Goal: Transaction & Acquisition: Purchase product/service

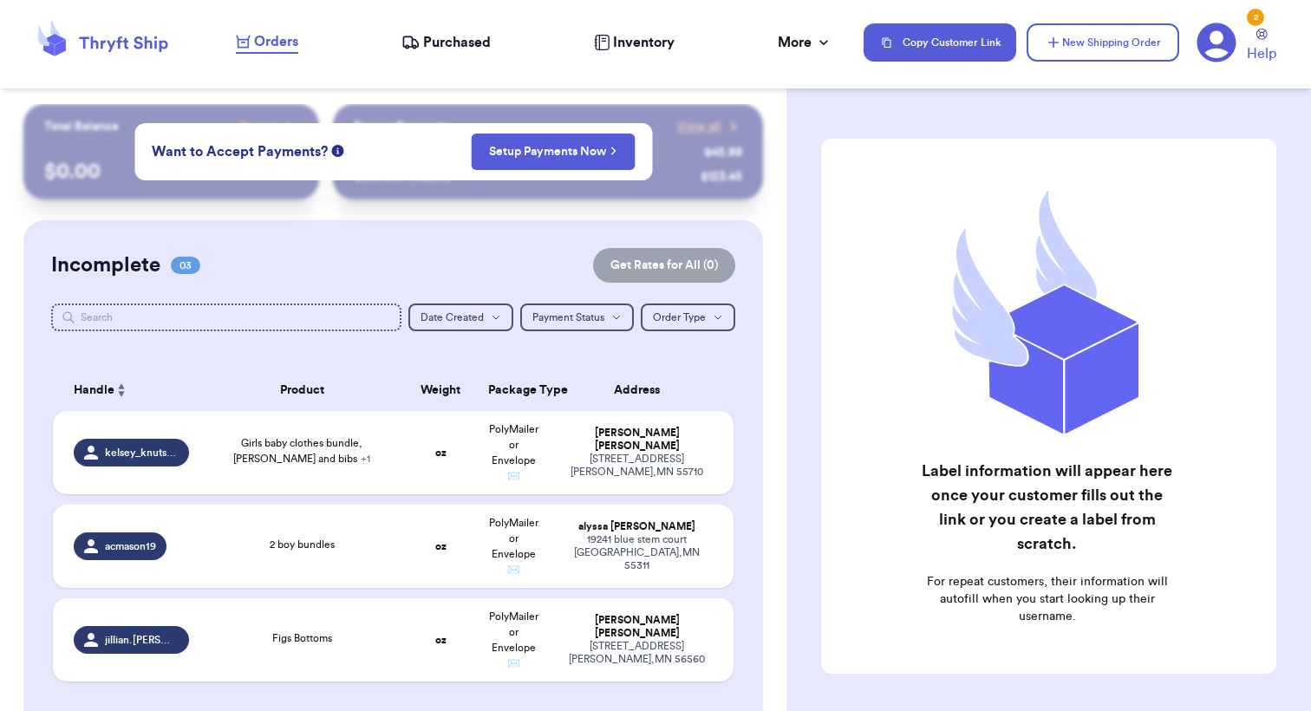
click at [454, 39] on span "Purchased" at bounding box center [457, 42] width 68 height 21
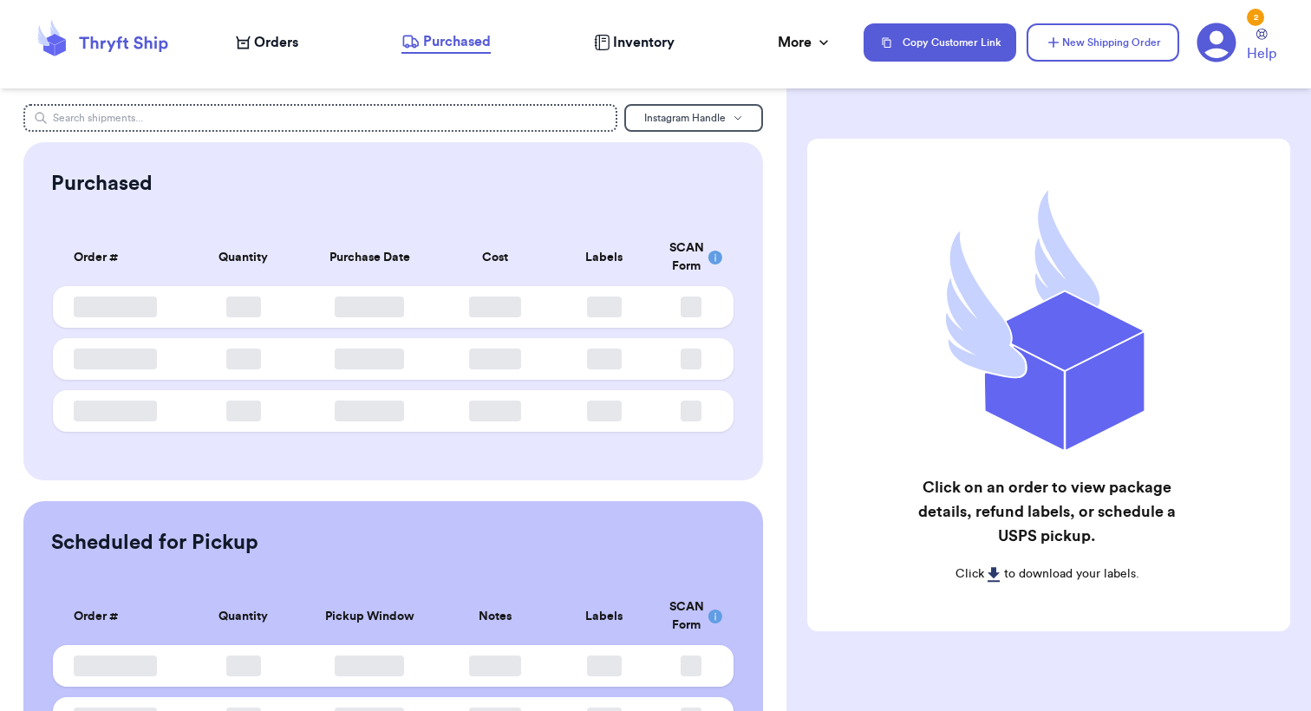
click at [272, 47] on span "Orders" at bounding box center [276, 42] width 44 height 21
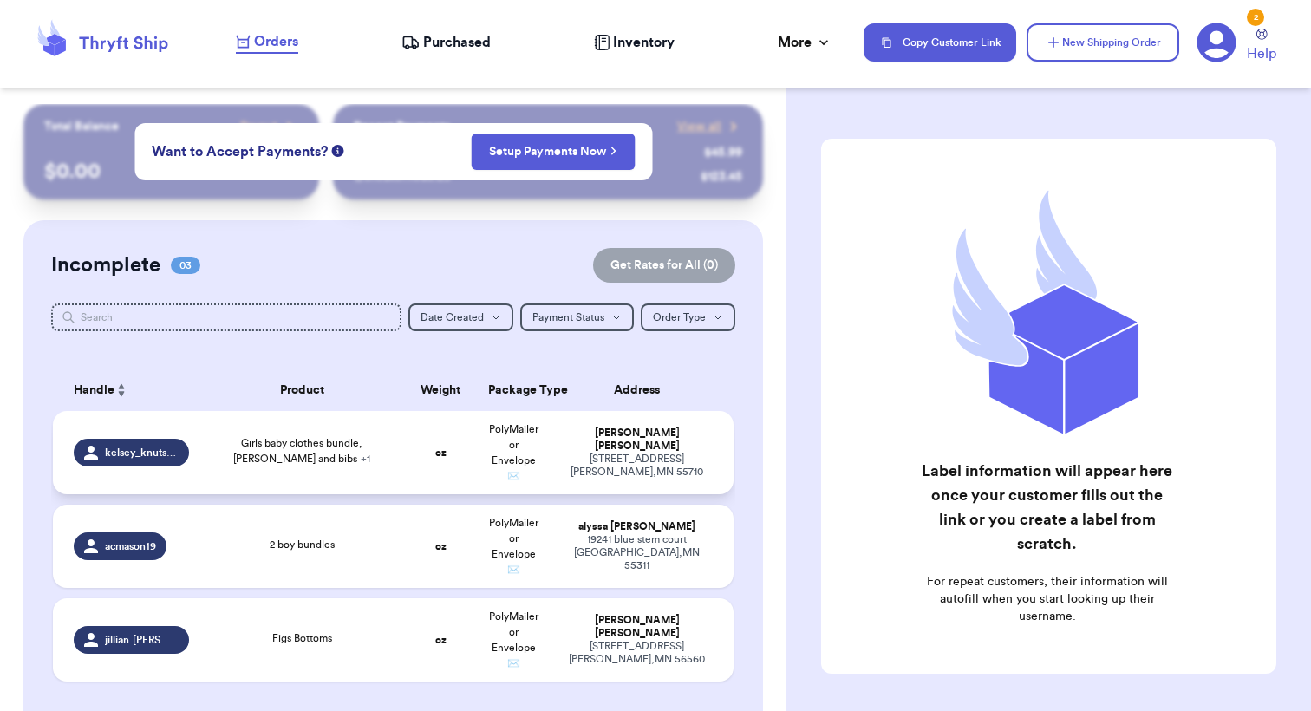
click at [573, 443] on div "[PERSON_NAME]" at bounding box center [637, 440] width 152 height 26
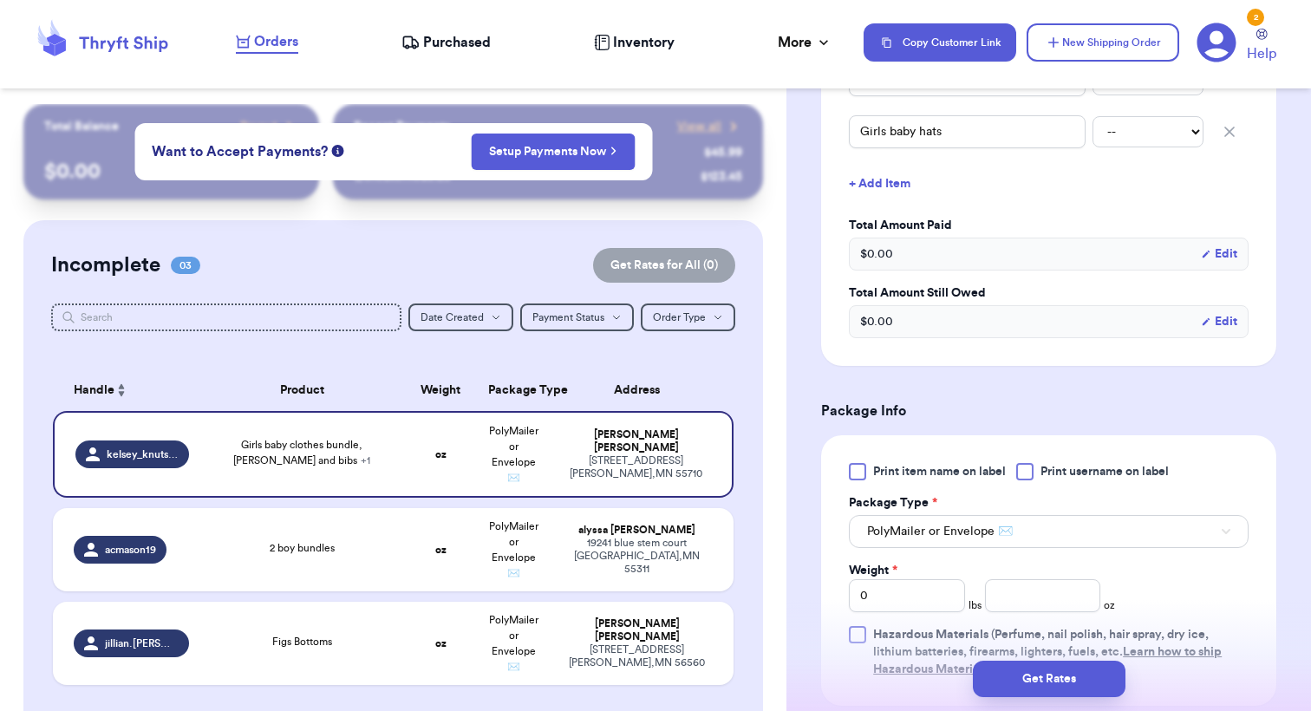
scroll to position [555, 0]
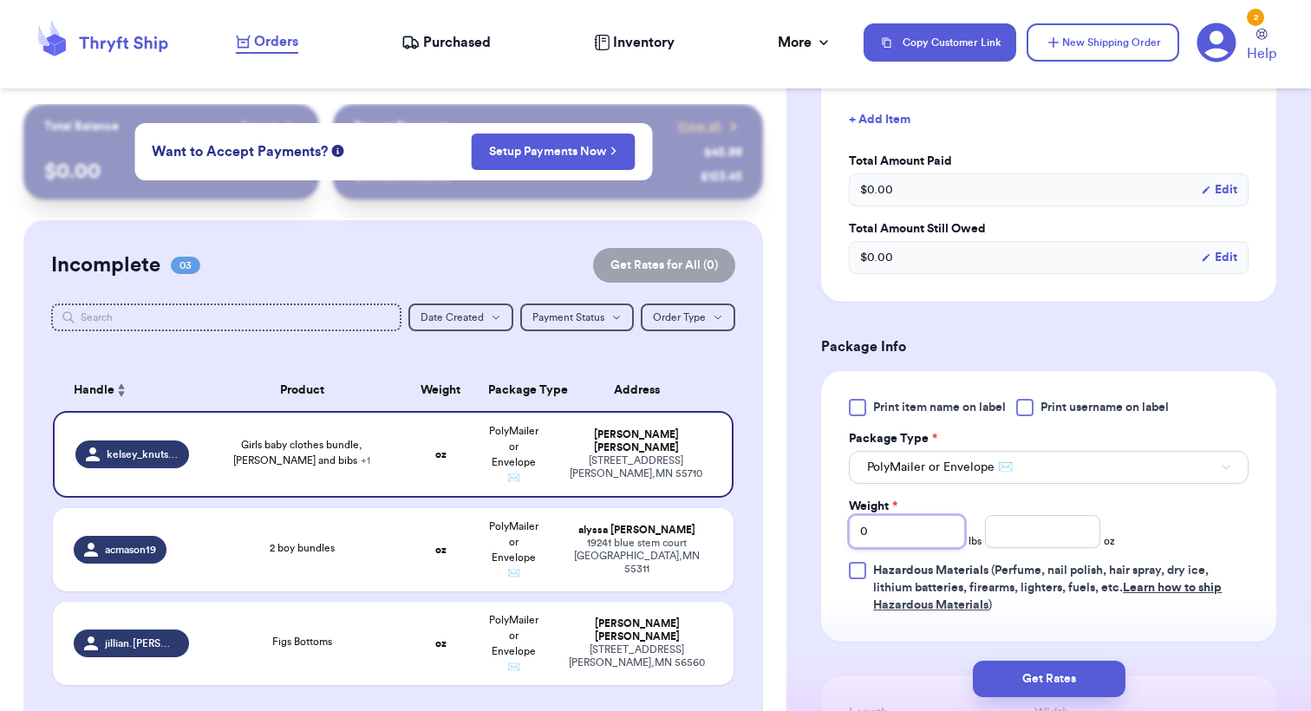
click at [942, 541] on input "0" at bounding box center [907, 531] width 116 height 33
type input "1"
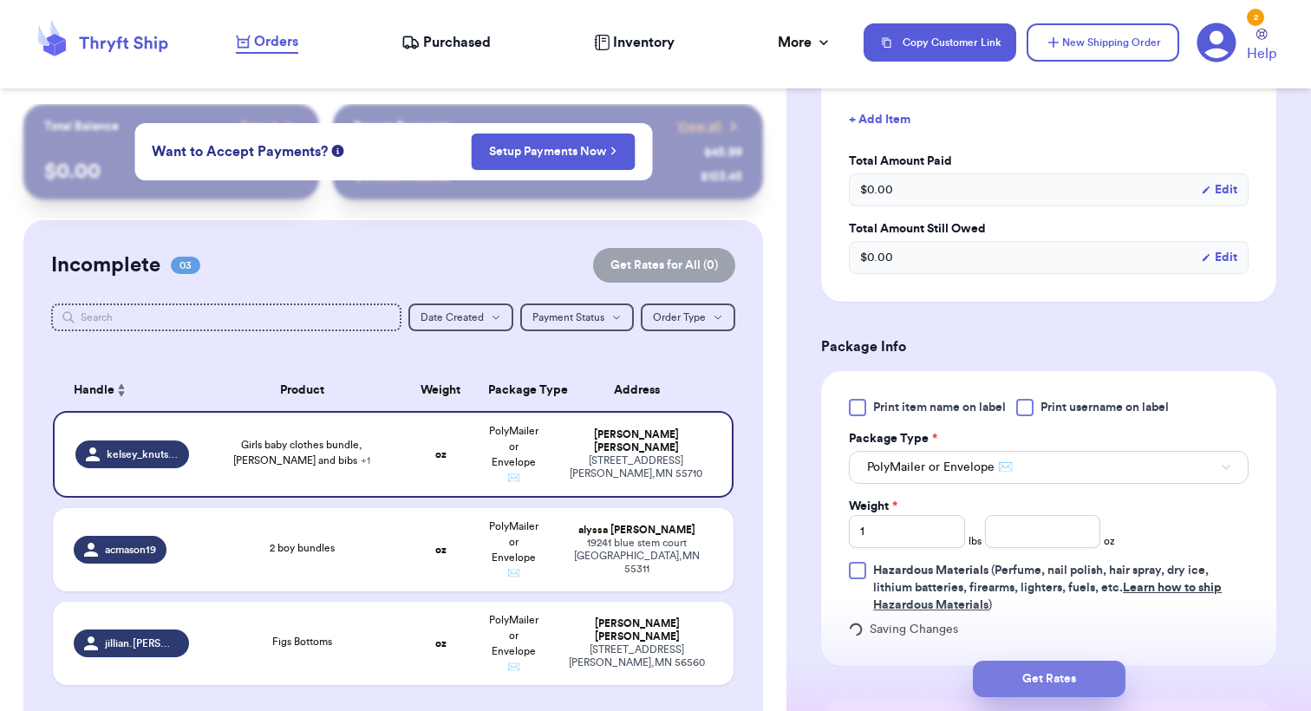
click at [1039, 668] on button "Get Rates" at bounding box center [1049, 679] width 153 height 36
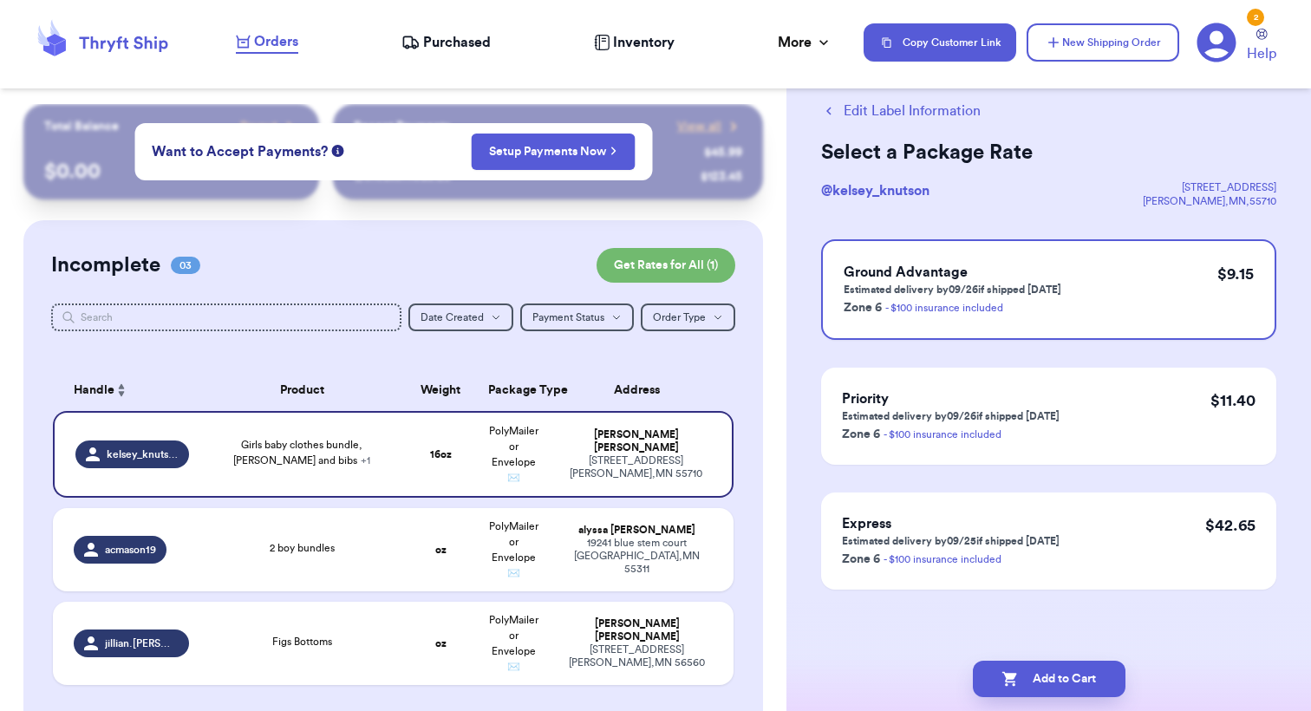
scroll to position [38, 0]
click at [1044, 676] on button "Add to Cart" at bounding box center [1049, 679] width 153 height 36
checkbox input "true"
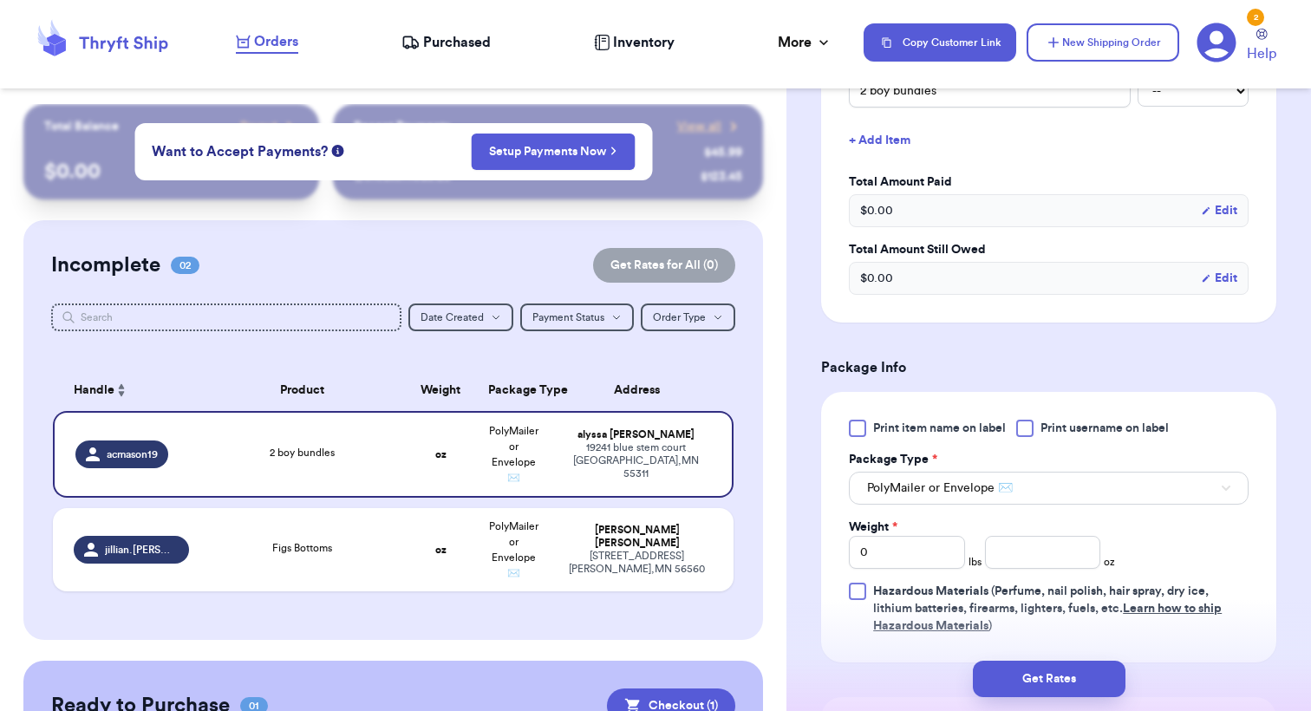
scroll to position [525, 0]
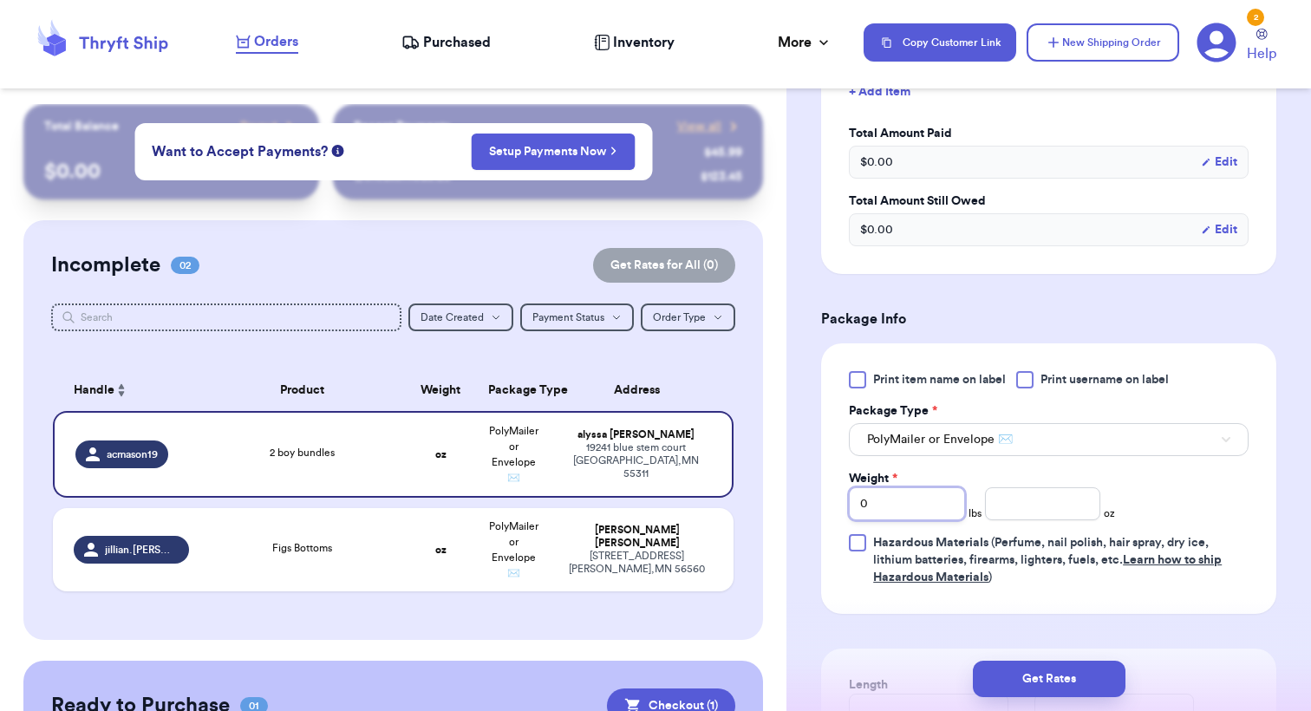
click at [884, 508] on input "0" at bounding box center [907, 503] width 116 height 33
type input "1"
click at [1007, 512] on input "number" at bounding box center [1043, 503] width 116 height 33
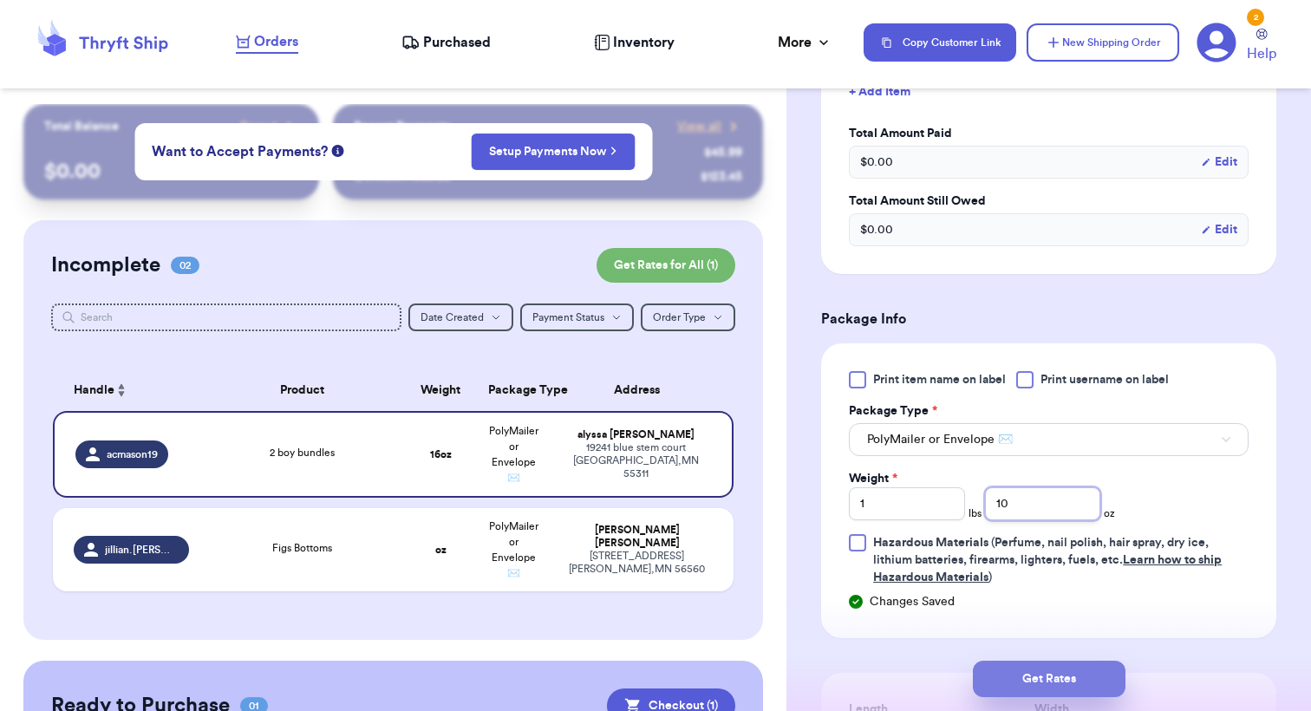
type input "1"
type input "8"
click at [1046, 674] on button "Get Rates" at bounding box center [1049, 679] width 153 height 36
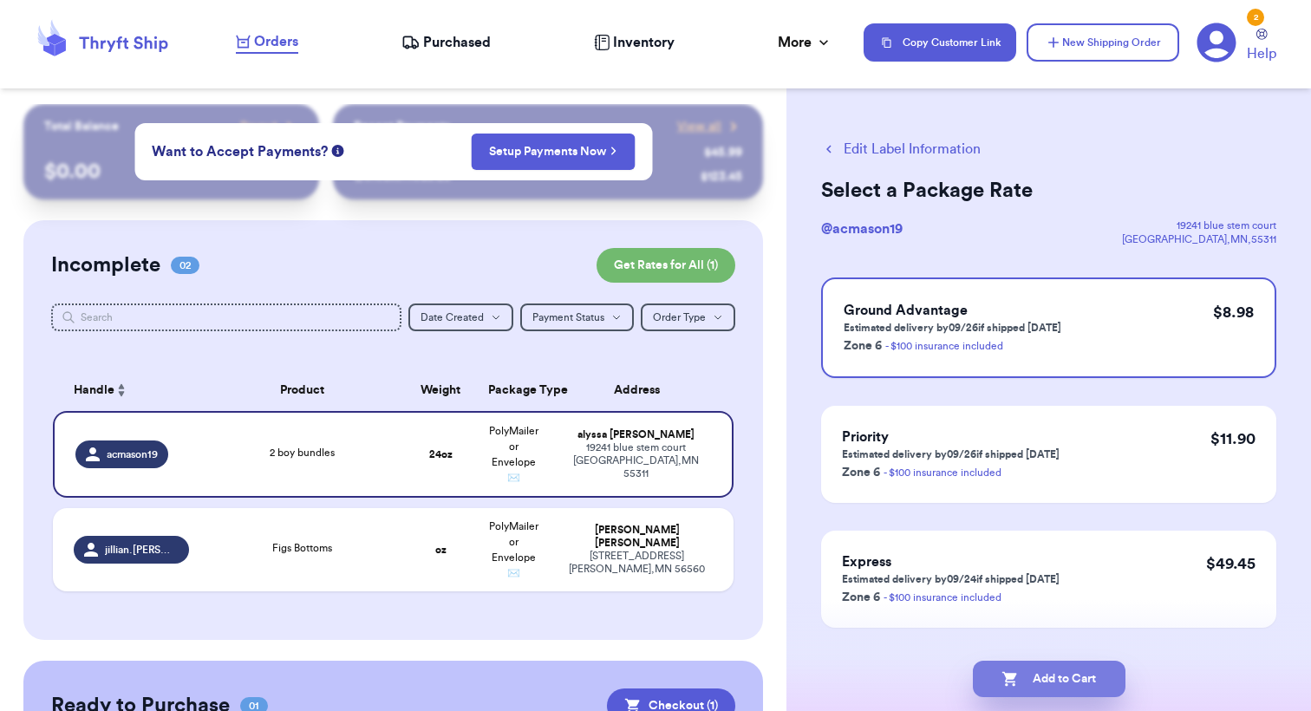
click at [1045, 676] on button "Add to Cart" at bounding box center [1049, 679] width 153 height 36
checkbox input "true"
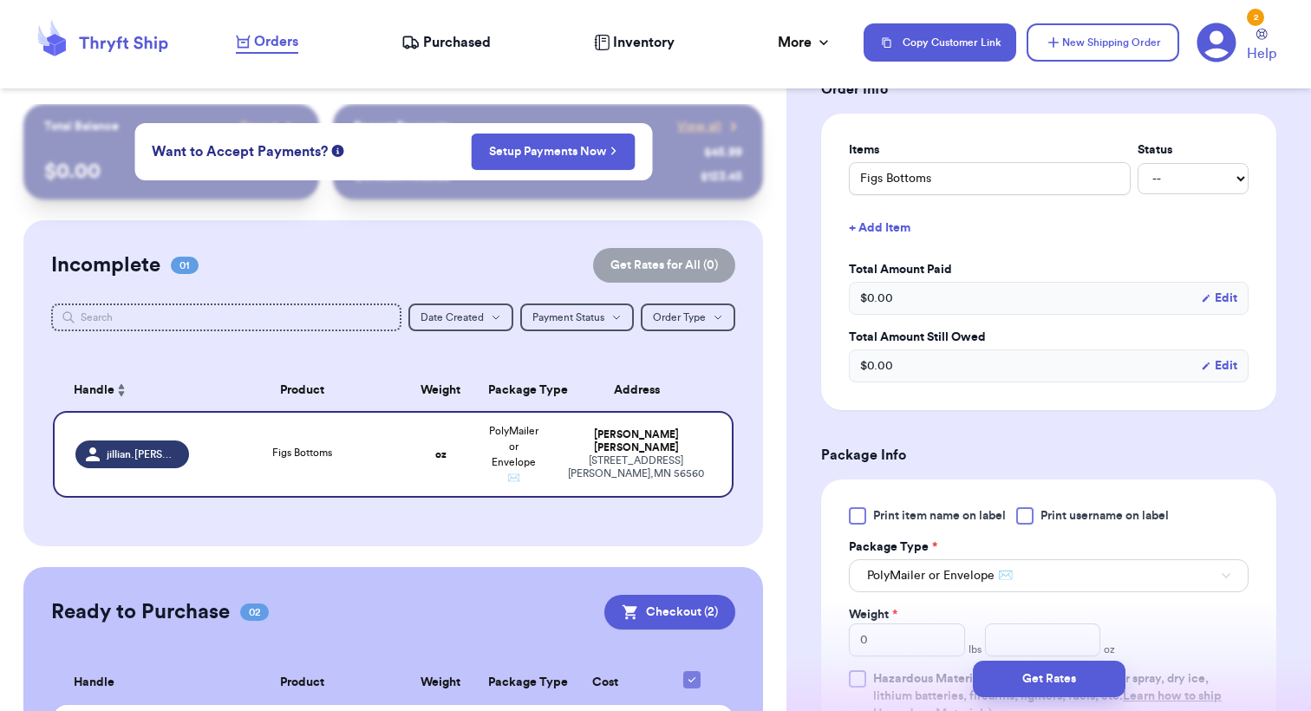
scroll to position [369, 0]
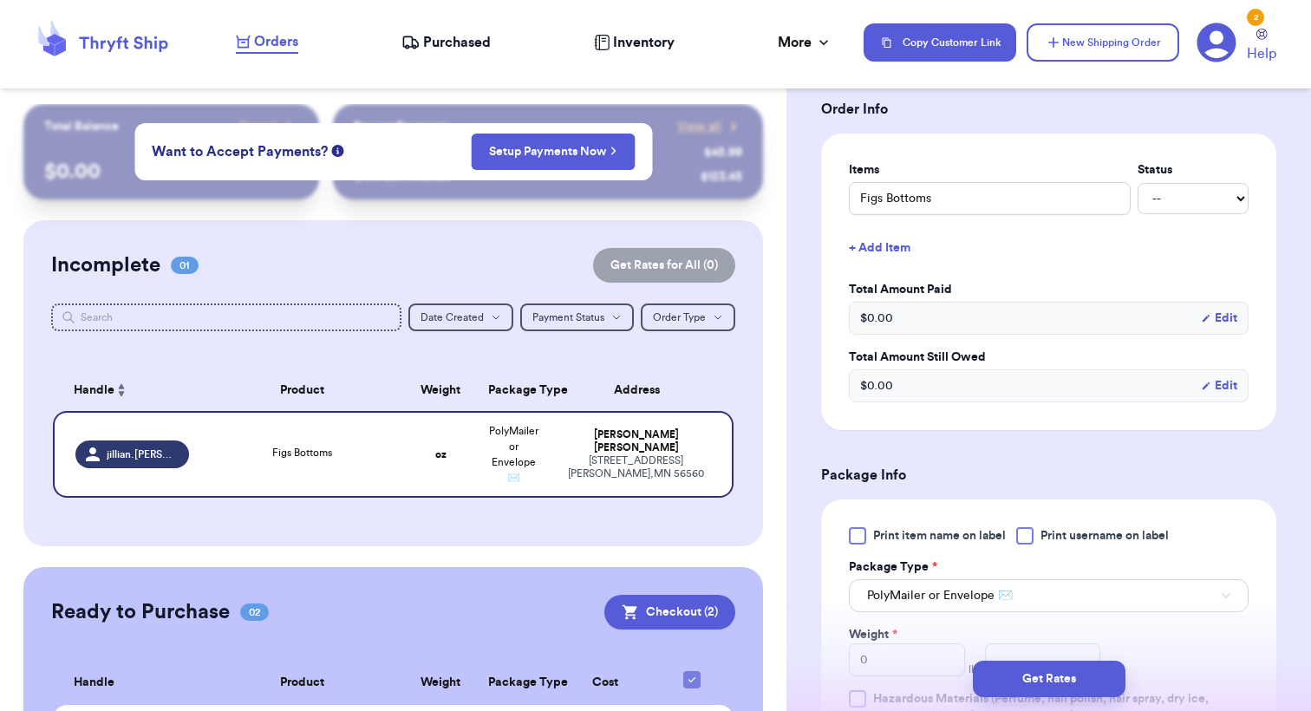
click at [883, 248] on button "+ Add Item" at bounding box center [1049, 248] width 414 height 38
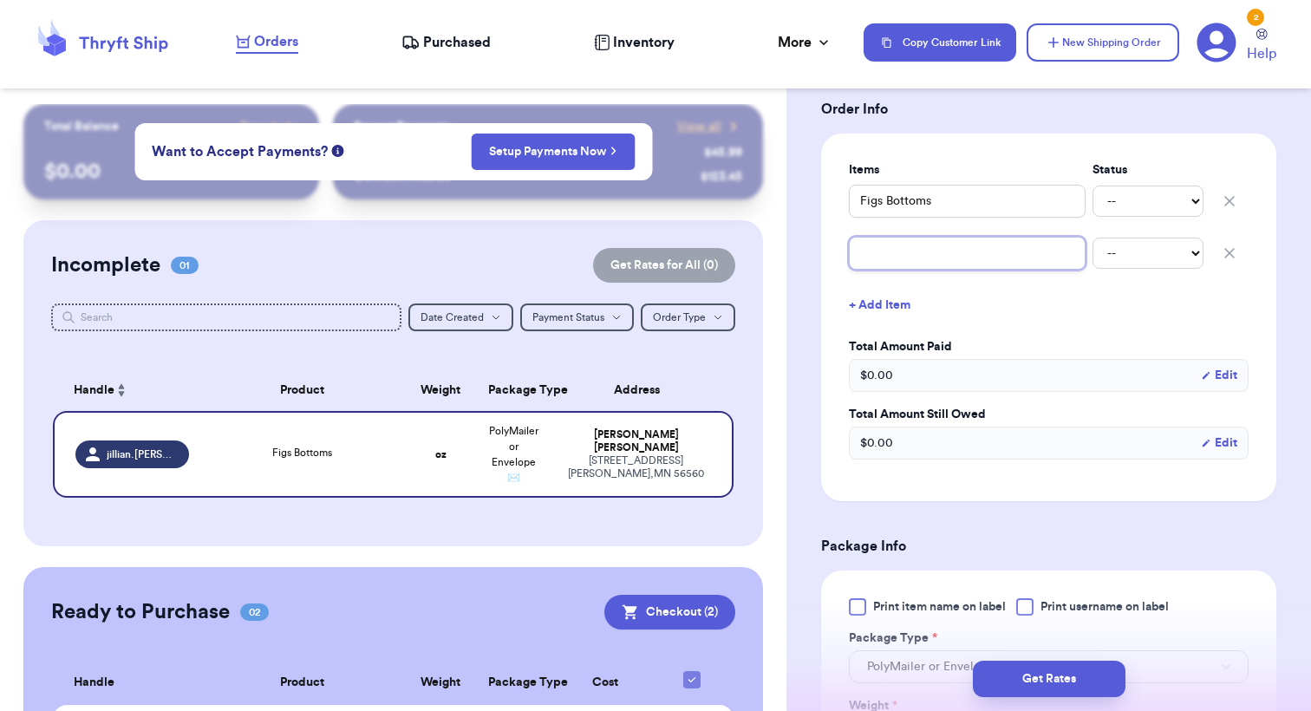
click at [883, 248] on input "text" at bounding box center [967, 253] width 237 height 33
type input "L"
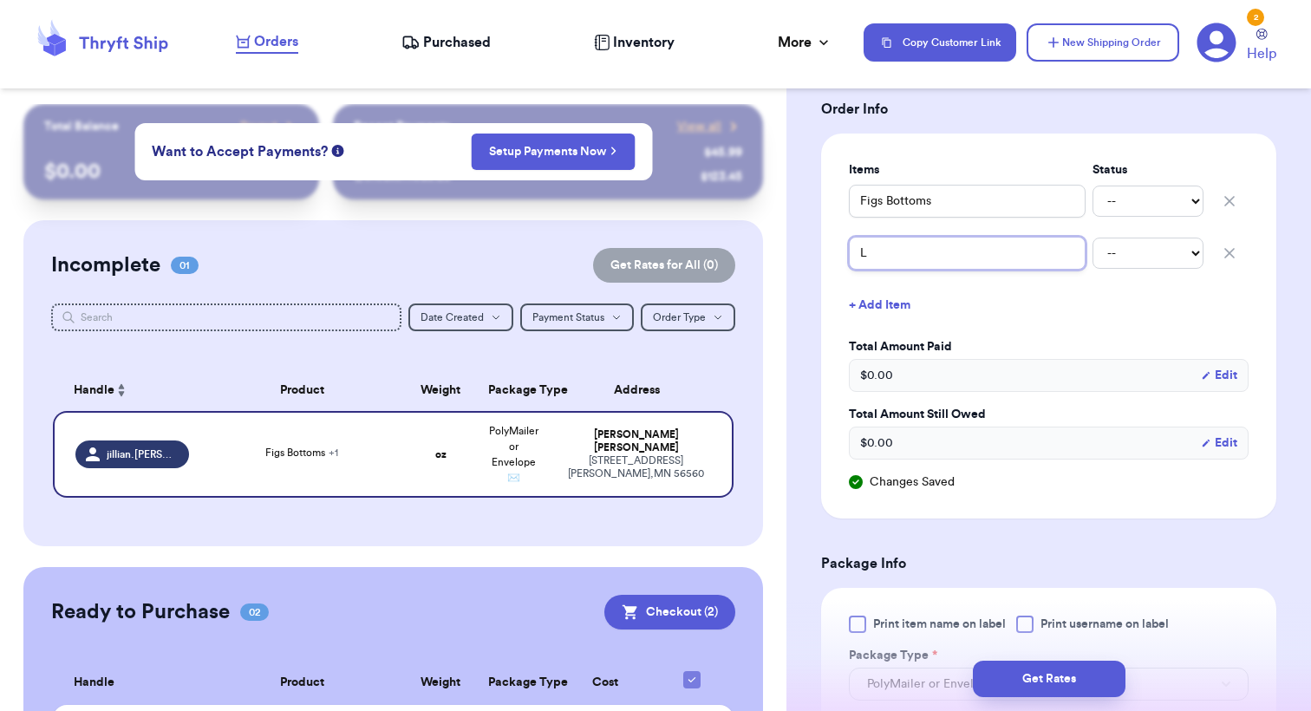
type input "Lu"
type input "Lul"
type input "Lulu"
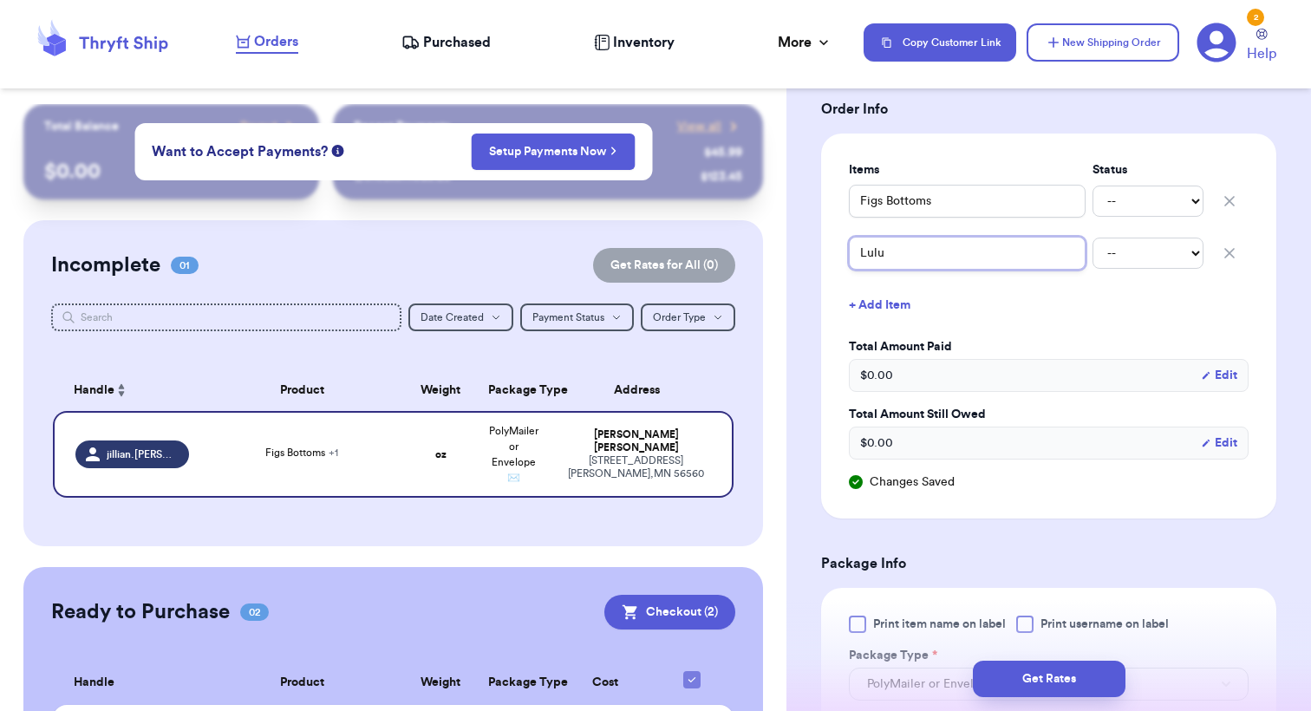
type input "Lulul"
type input "Lulule"
type input "Lululem"
type input "Lululemo"
type input "Lululemon"
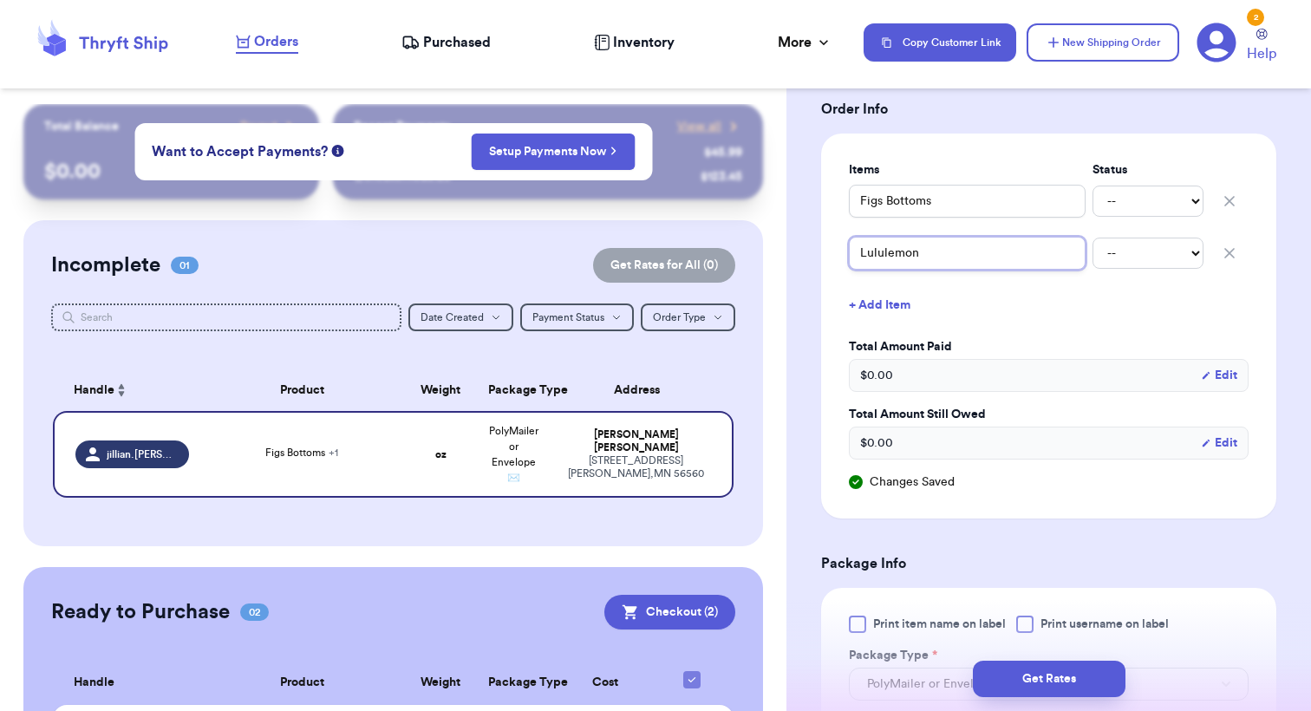
type input "Lululemon"
type input "Lululemon l"
type input "Lululemon lo"
type input "Lululemon lon"
type input "Lululemon long"
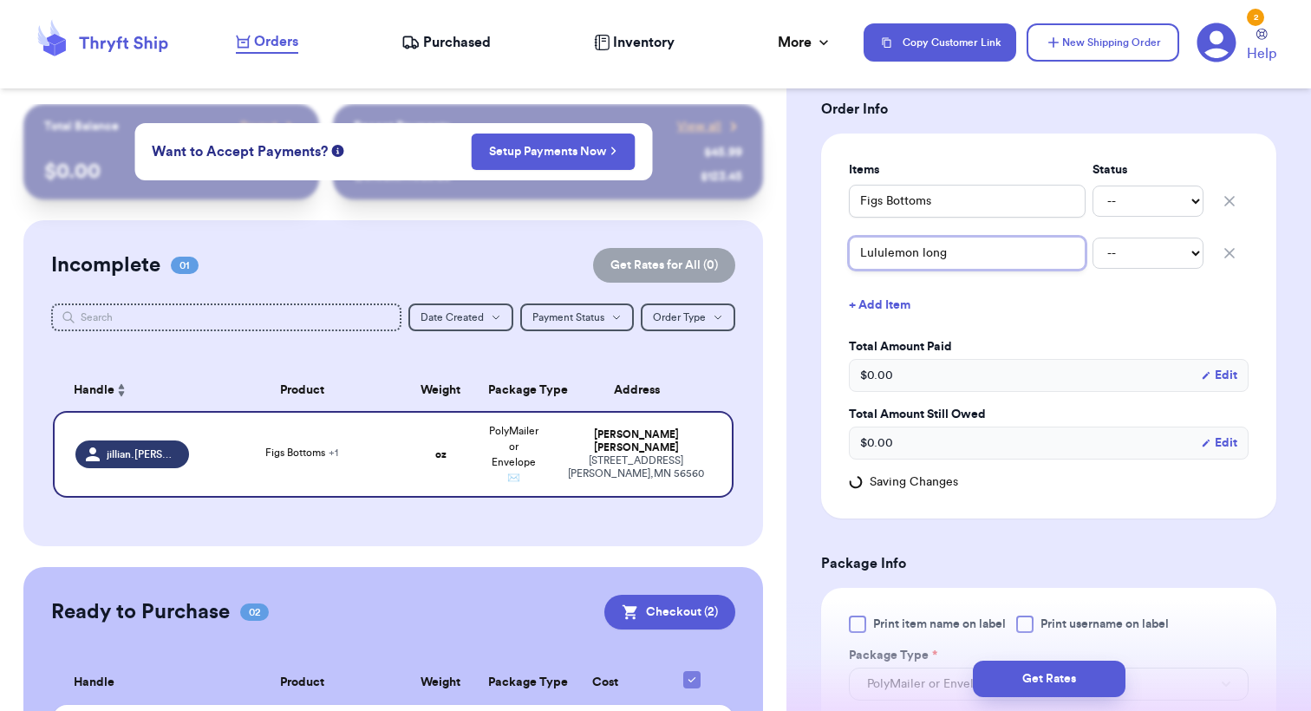
type input "Lululemon longl"
type input "Lululemon longli"
type input "Lululemon longlin"
type input "Lululemon longline"
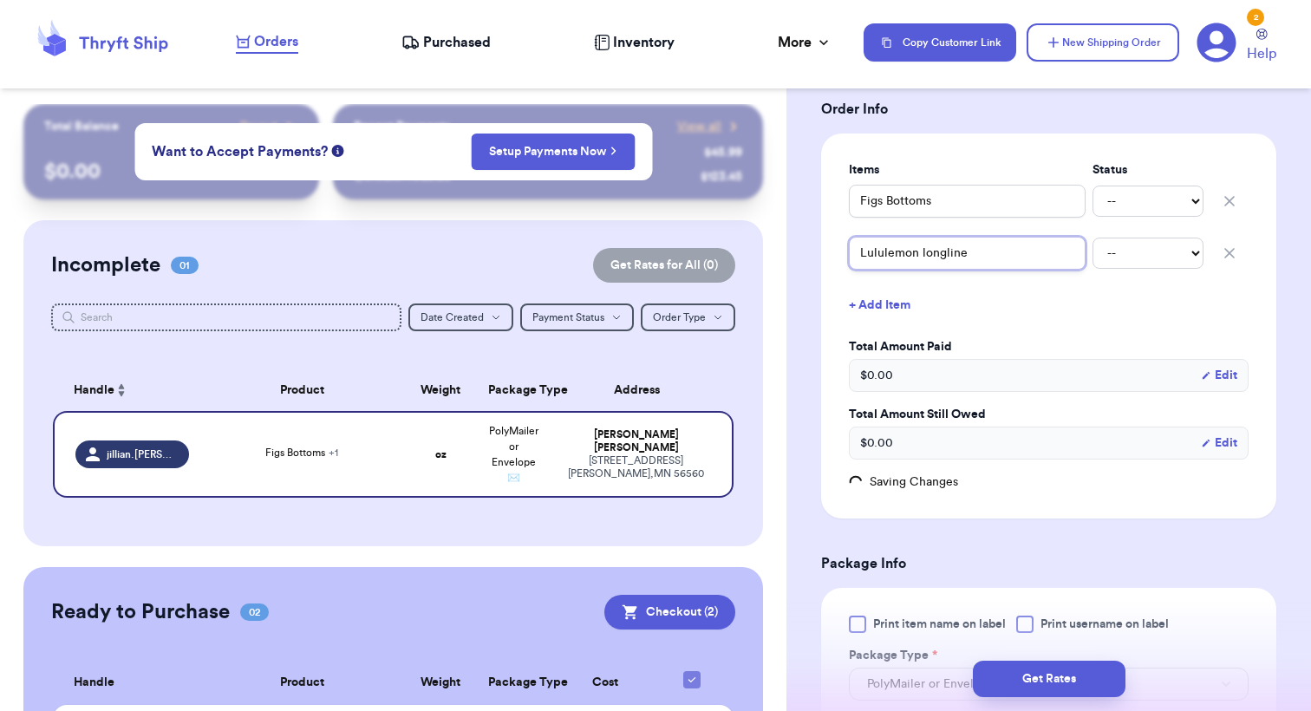
type input "Lululemon longline b"
type input "Lululemon longline br"
type input "Lululemon longline bra"
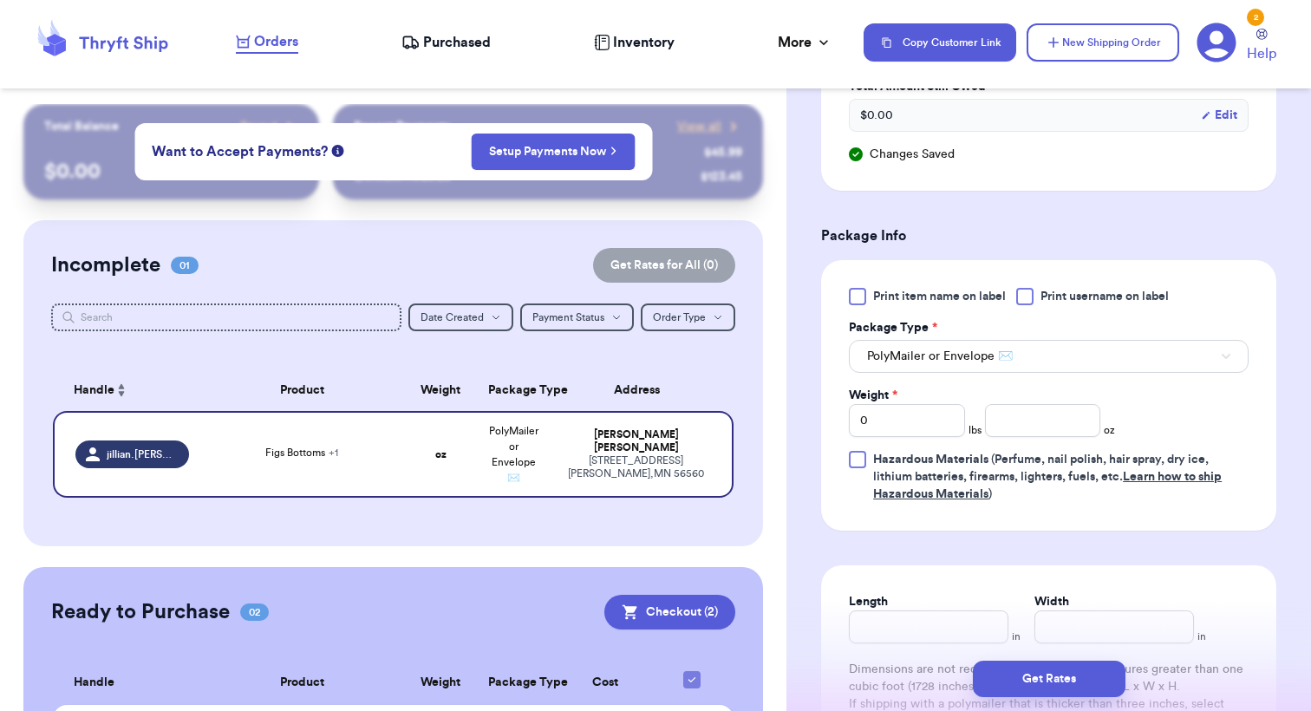
scroll to position [705, 0]
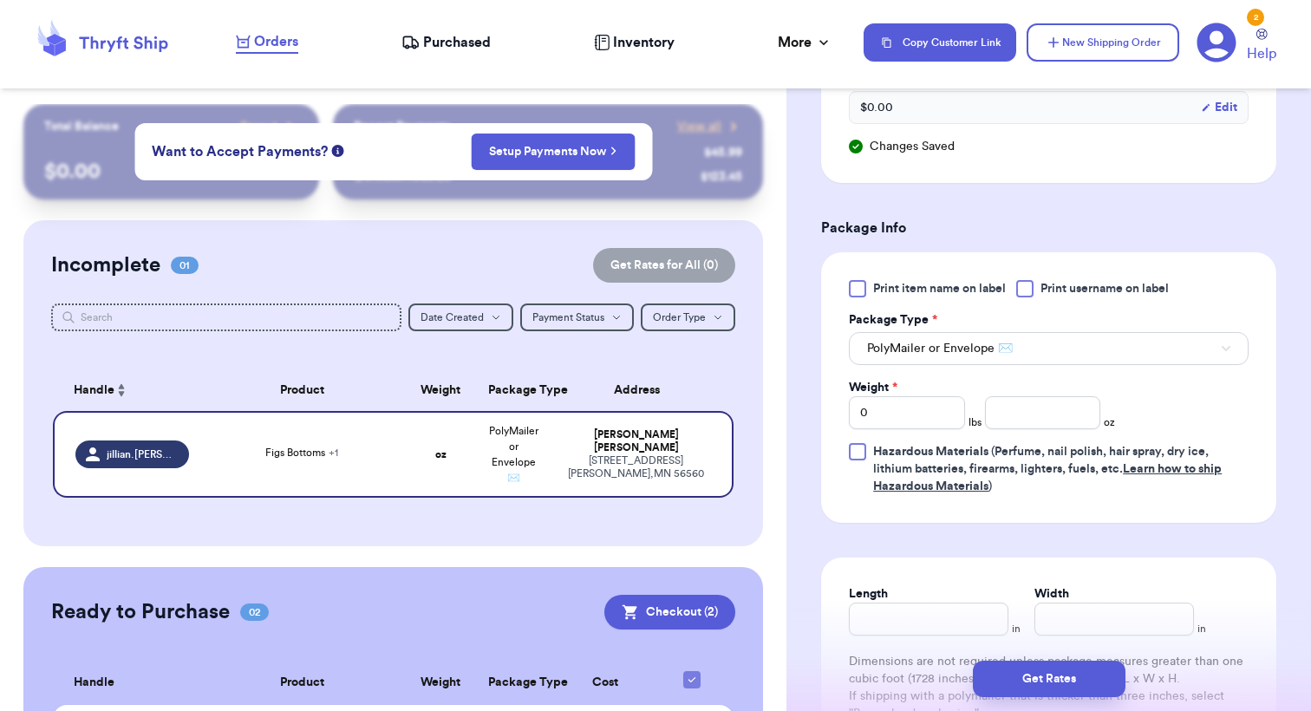
type input "Lululemon longline bra"
click at [1072, 420] on input "number" at bounding box center [1043, 412] width 116 height 33
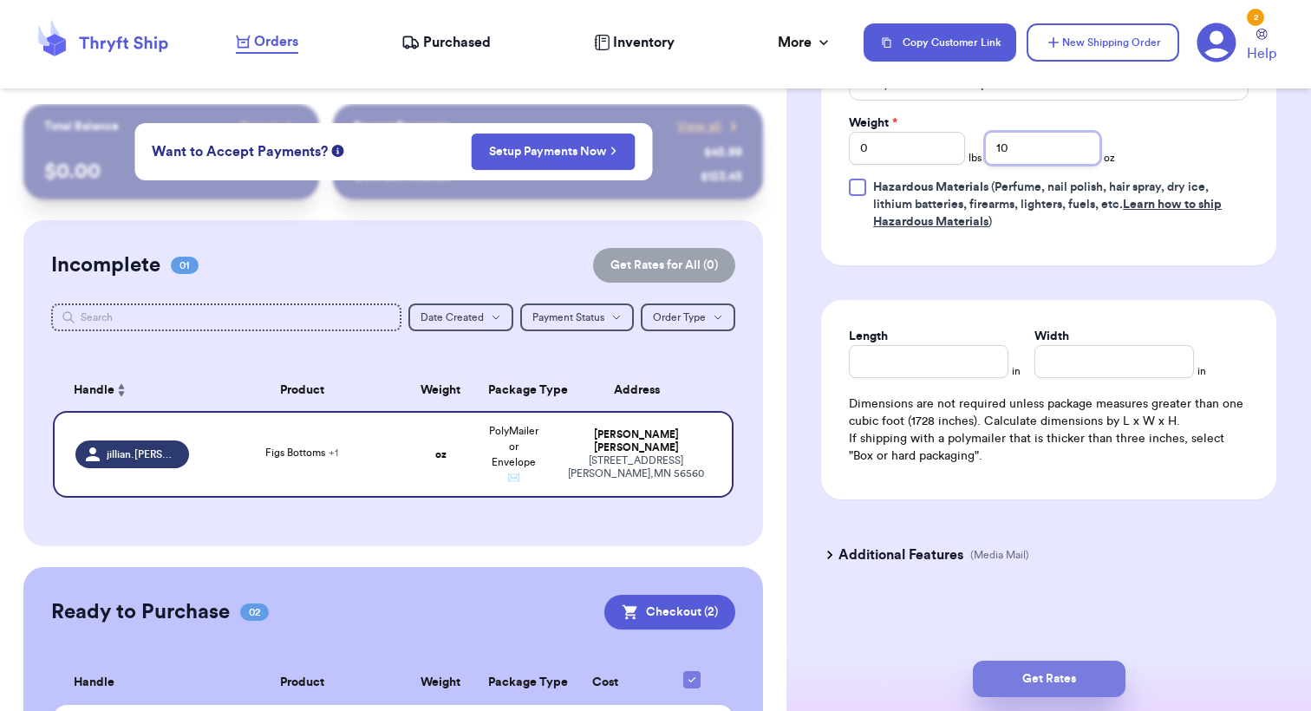
scroll to position [973, 0]
type input "10"
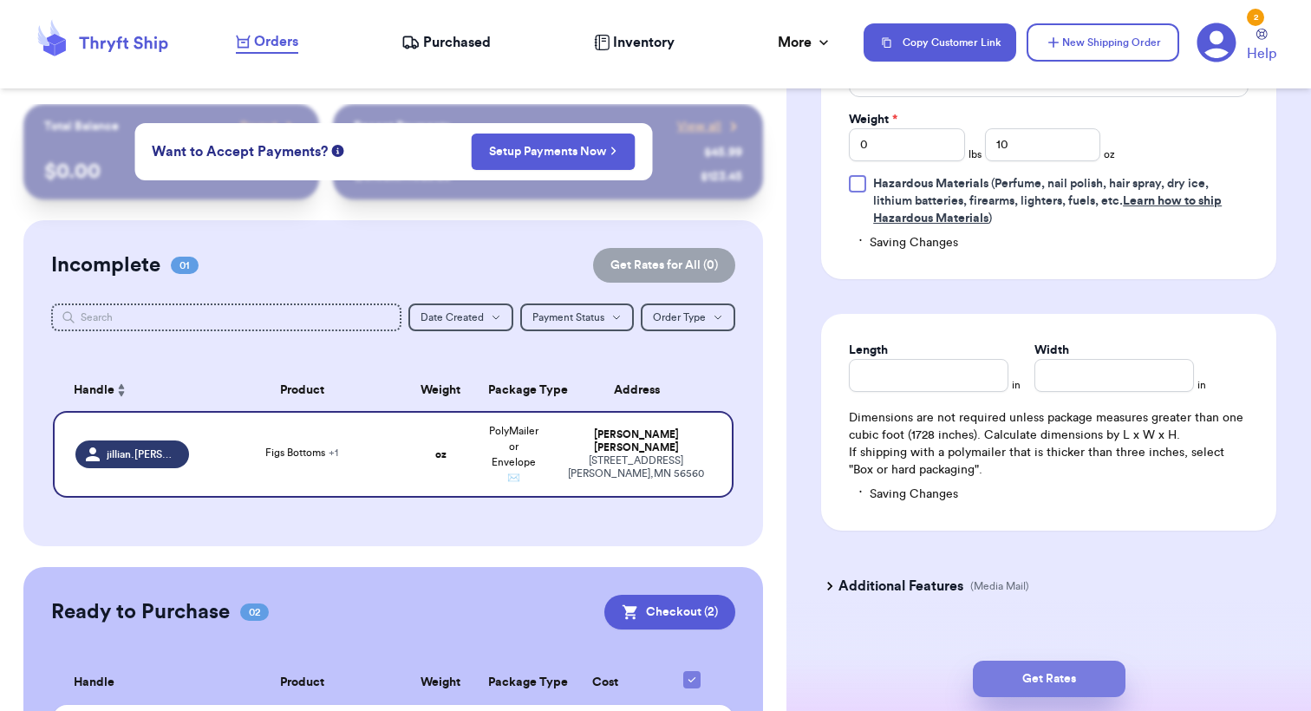
click at [1035, 681] on button "Get Rates" at bounding box center [1049, 679] width 153 height 36
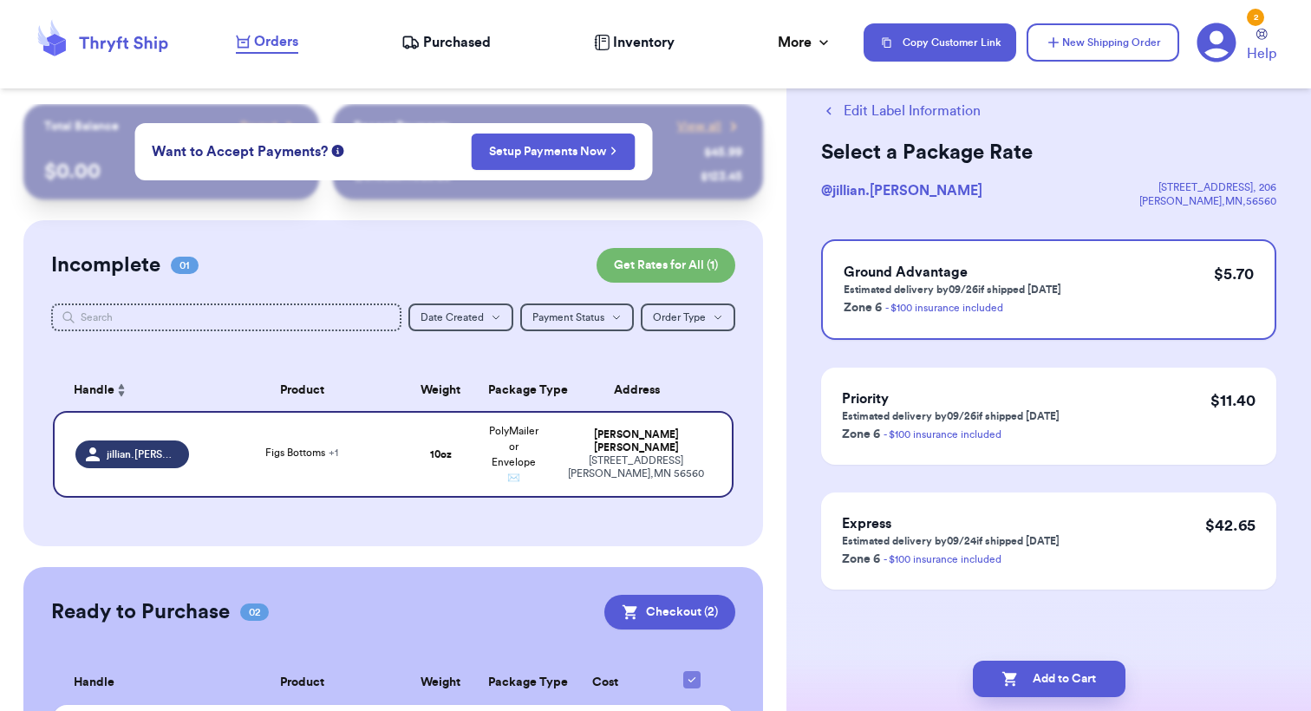
scroll to position [0, 0]
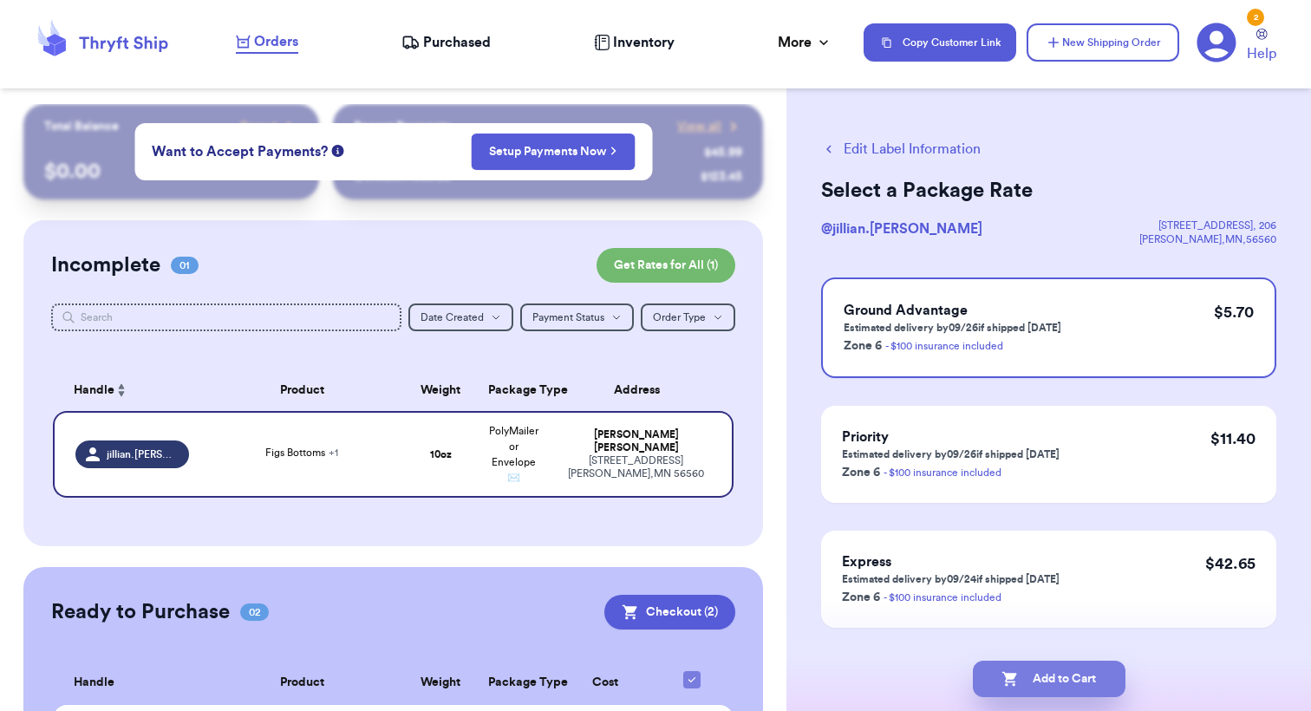
click at [1046, 683] on button "Add to Cart" at bounding box center [1049, 679] width 153 height 36
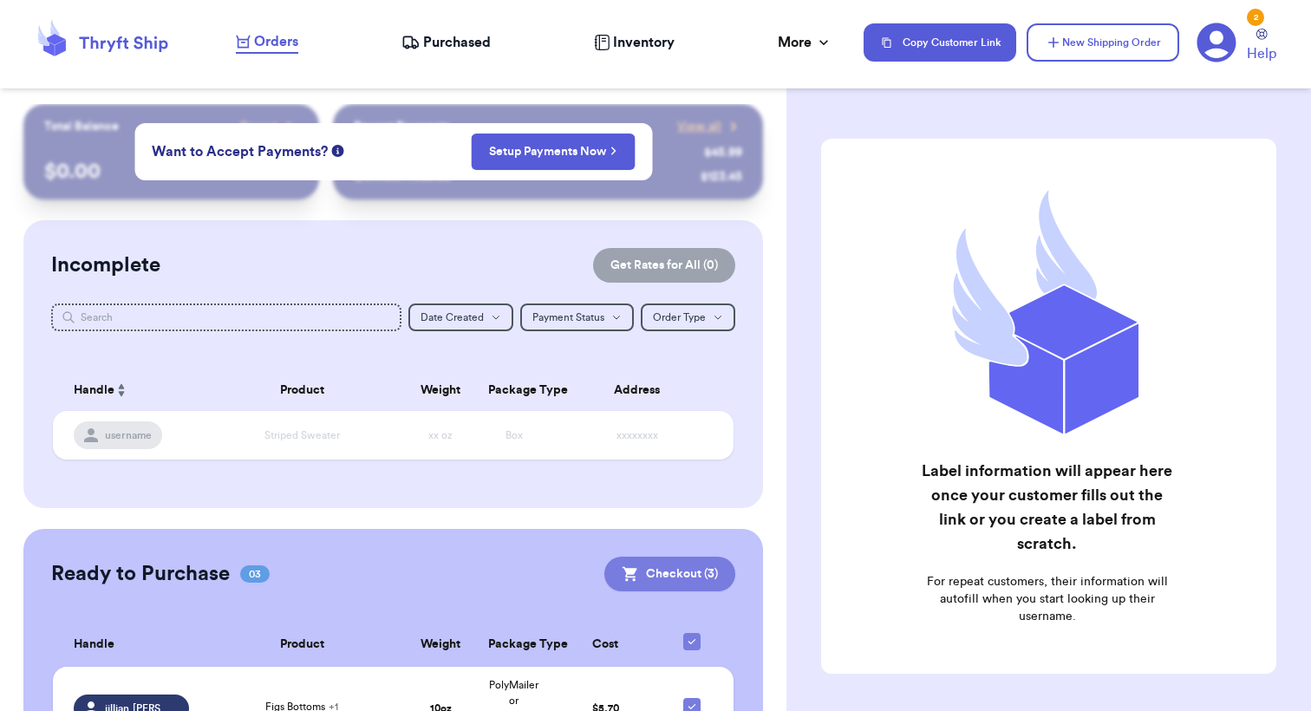
click at [666, 573] on button "Checkout ( 3 )" at bounding box center [669, 574] width 131 height 35
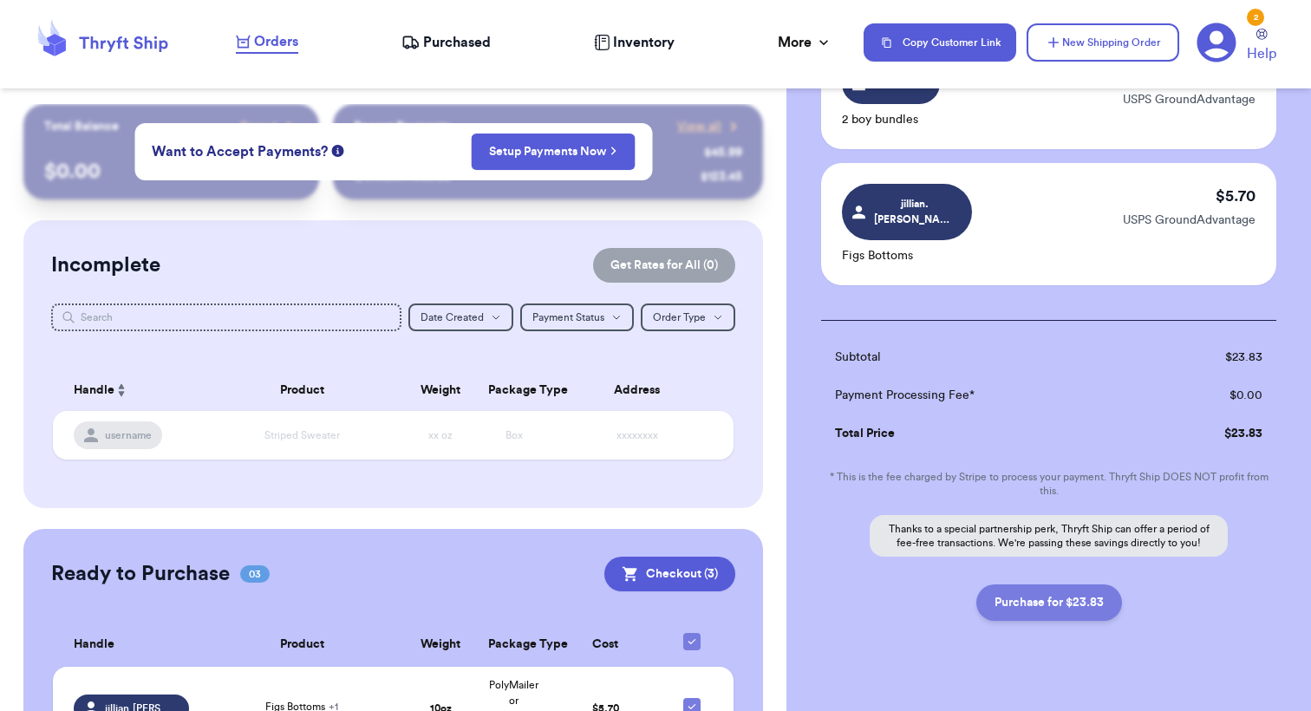
scroll to position [309, 0]
click at [1046, 586] on button "Purchase for $23.83" at bounding box center [1049, 604] width 146 height 36
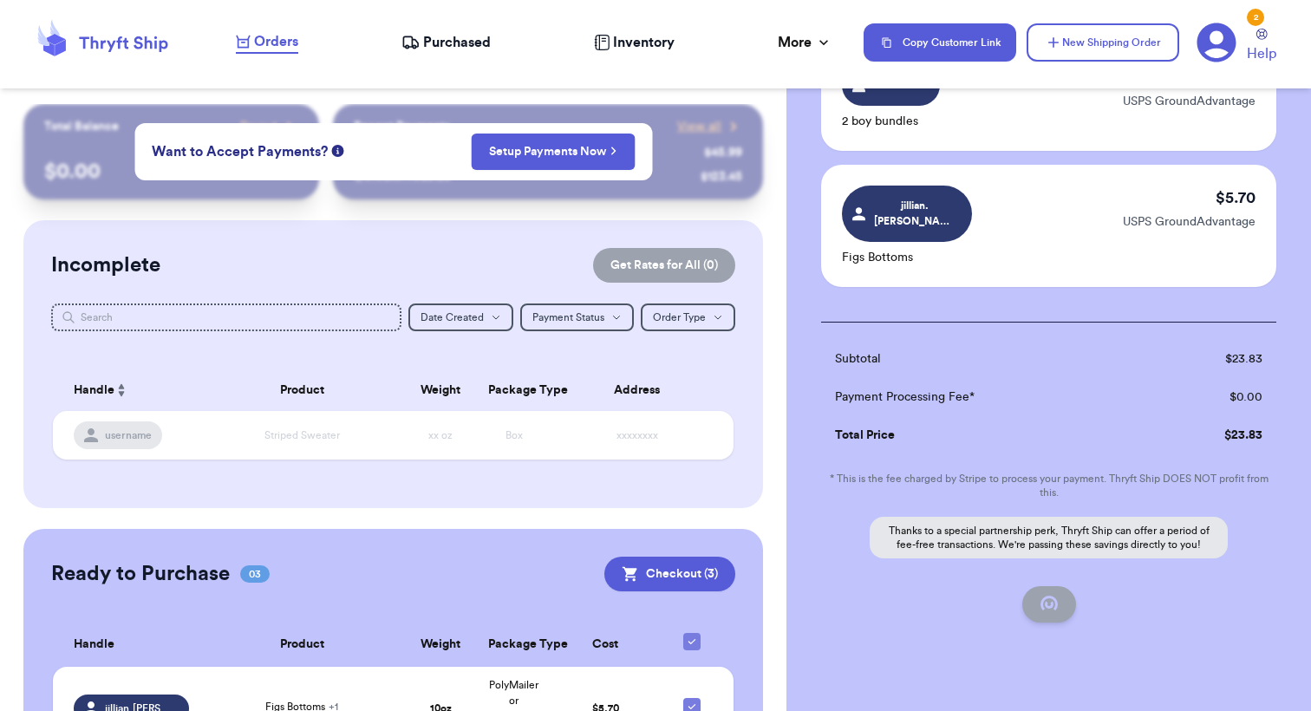
checkbox input "true"
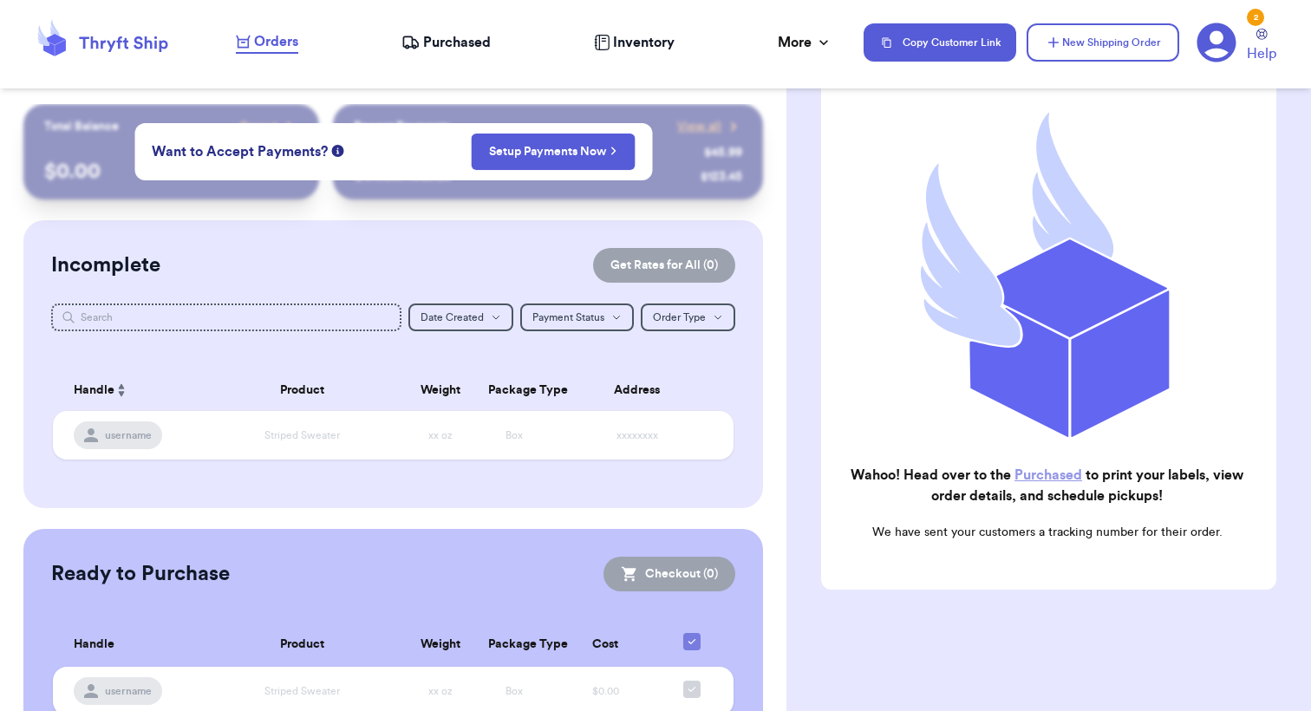
click at [456, 44] on span "Purchased" at bounding box center [457, 42] width 68 height 21
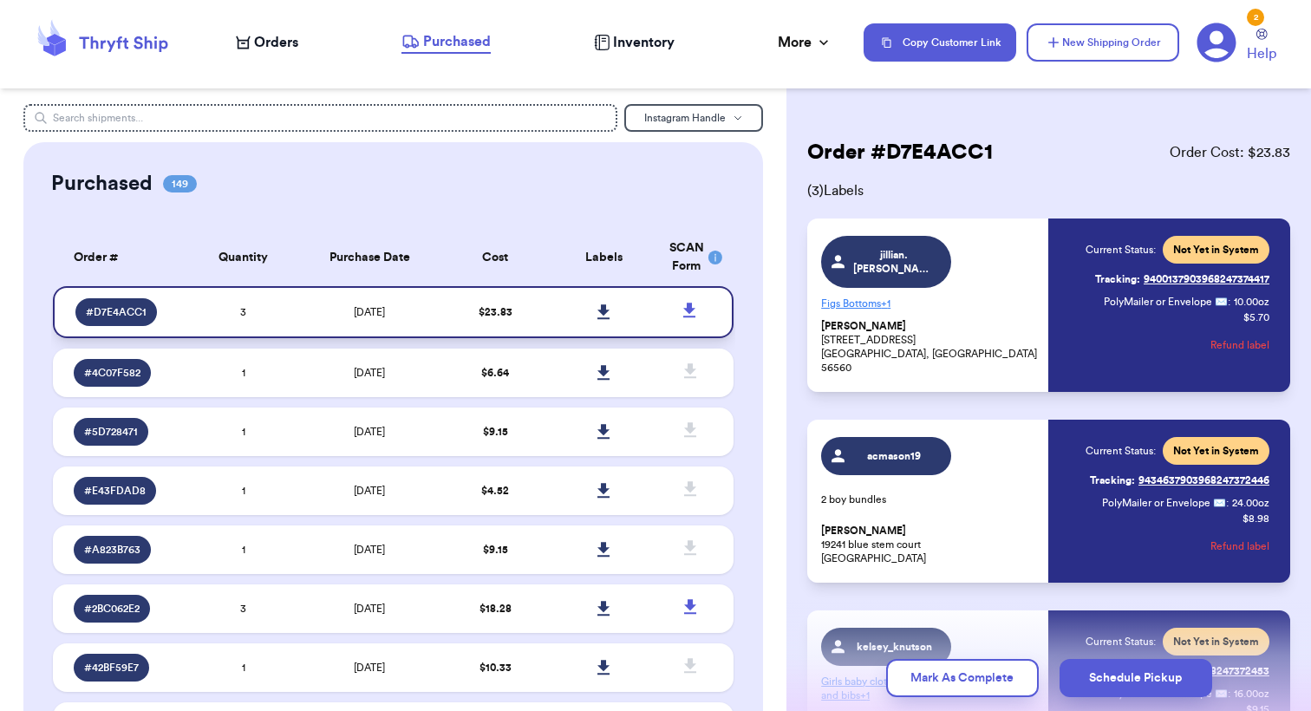
click at [608, 319] on icon at bounding box center [603, 311] width 12 height 15
